Goal: Find contact information: Obtain details needed to contact an individual or organization

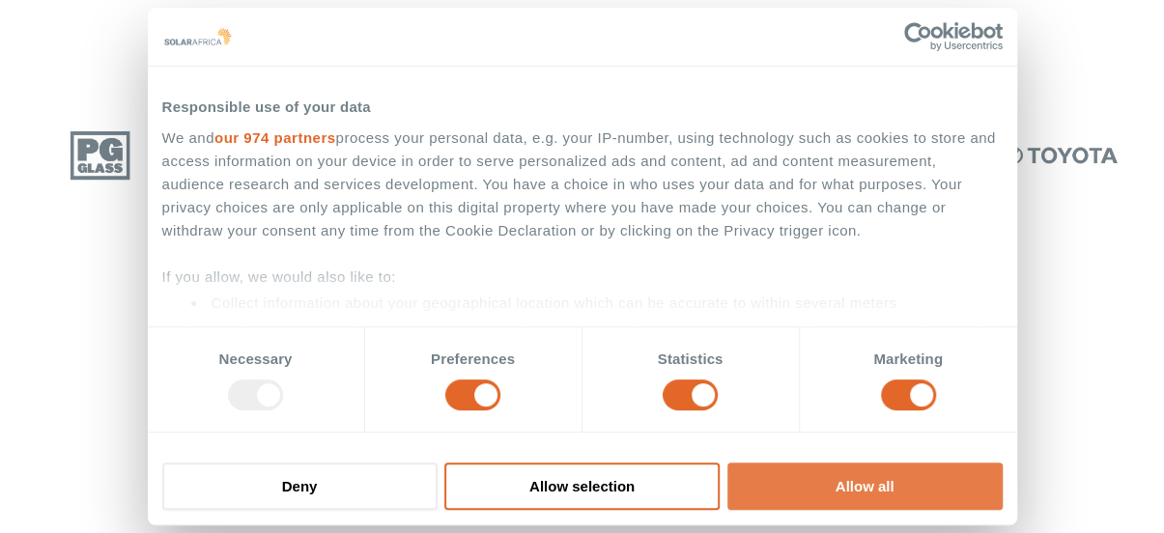
click at [798, 488] on button "Allow all" at bounding box center [864, 486] width 275 height 47
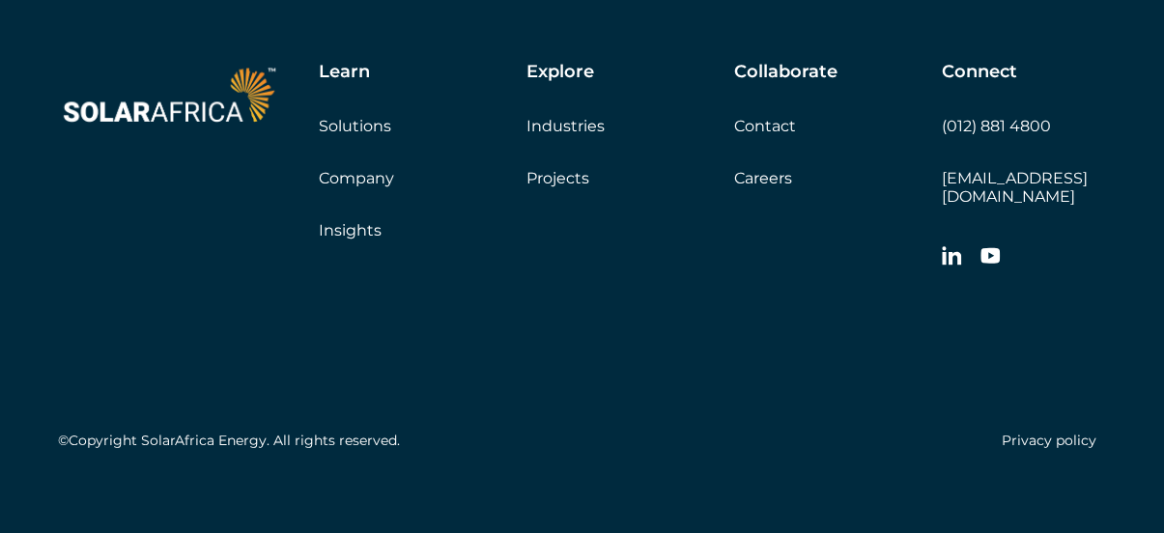
scroll to position [5804, 0]
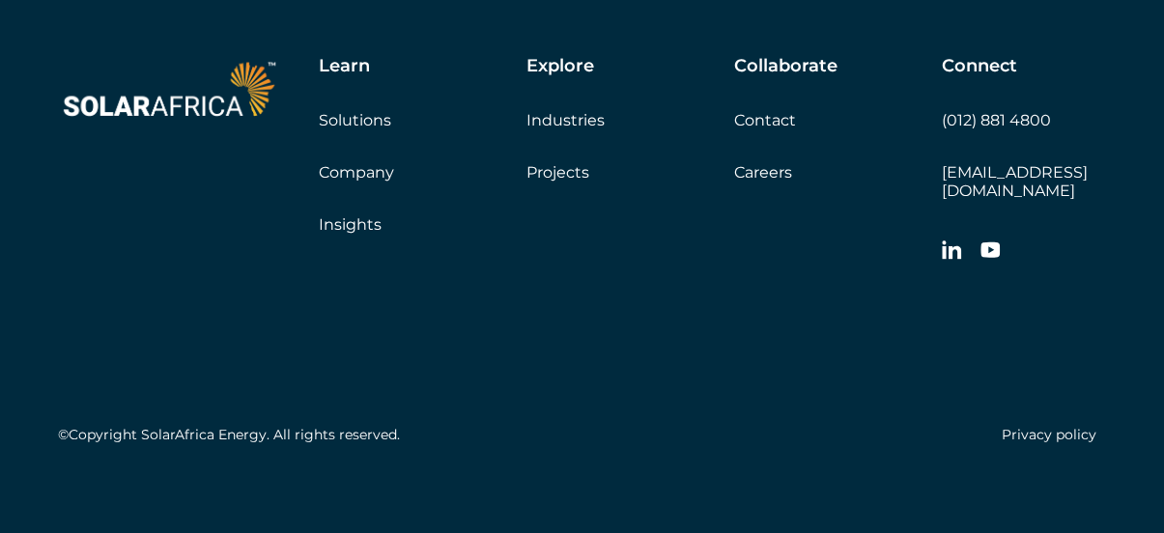
scroll to position [5804, 0]
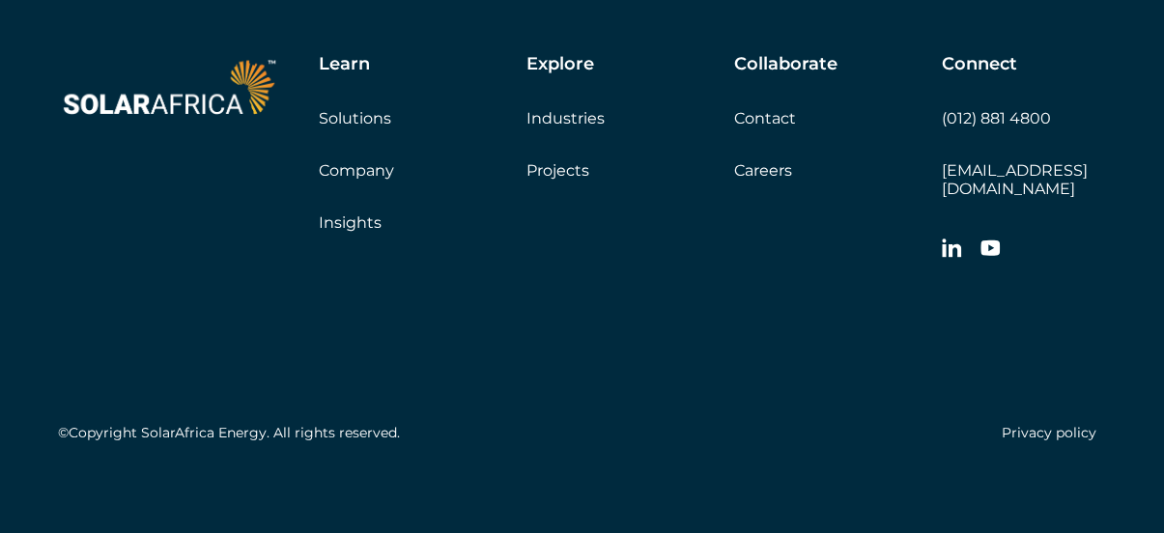
click at [787, 125] on link "Contact" at bounding box center [765, 118] width 62 height 18
